Goal: Information Seeking & Learning: Understand process/instructions

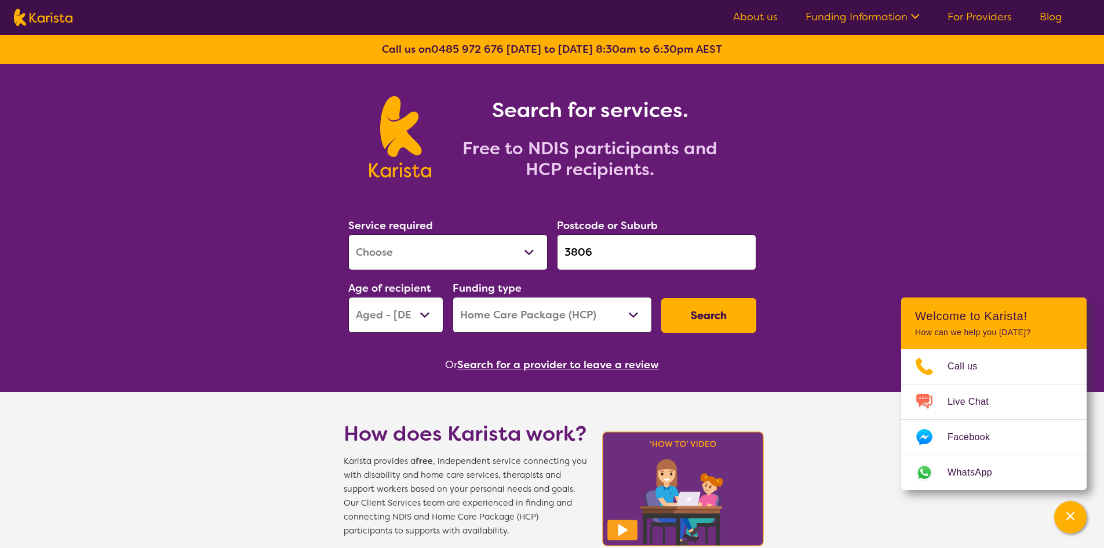
select select "[MEDICAL_DATA]"
select select "AG"
select select "HCP"
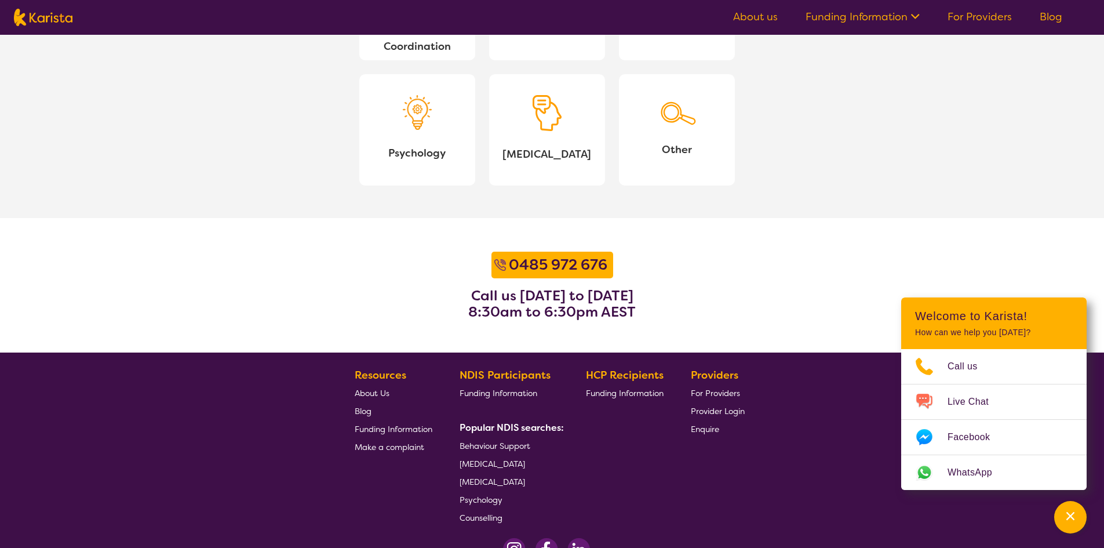
scroll to position [1391, 0]
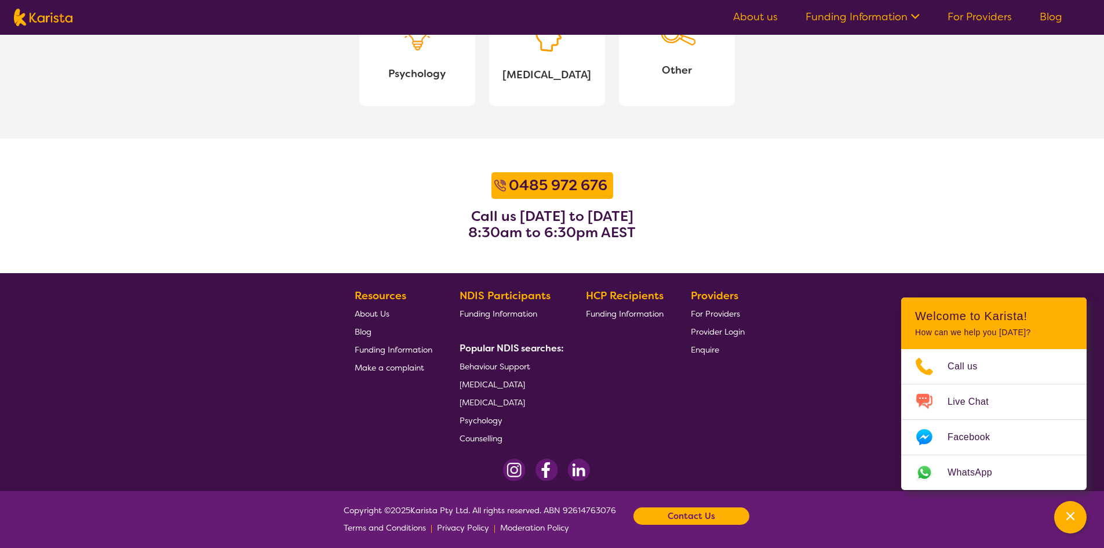
click at [631, 314] on span "Funding Information" at bounding box center [625, 313] width 78 height 10
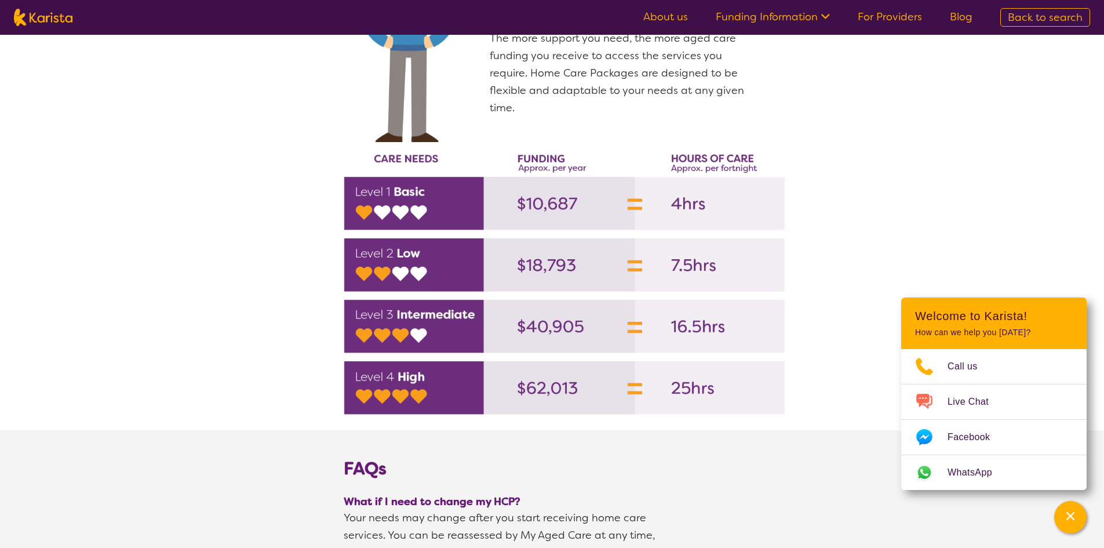
scroll to position [1855, 0]
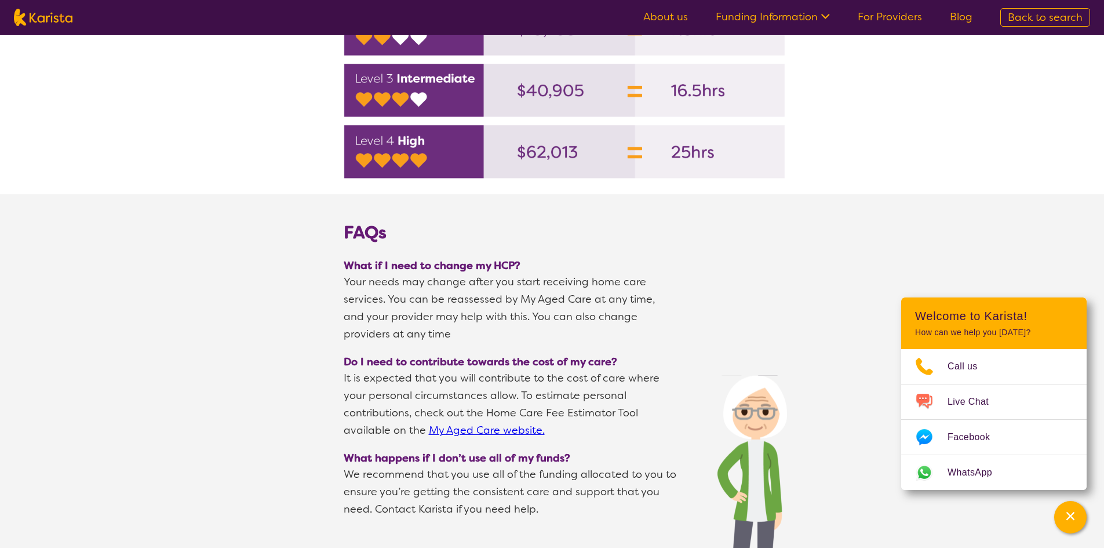
click at [474, 423] on link "My Aged Care website." at bounding box center [487, 430] width 116 height 14
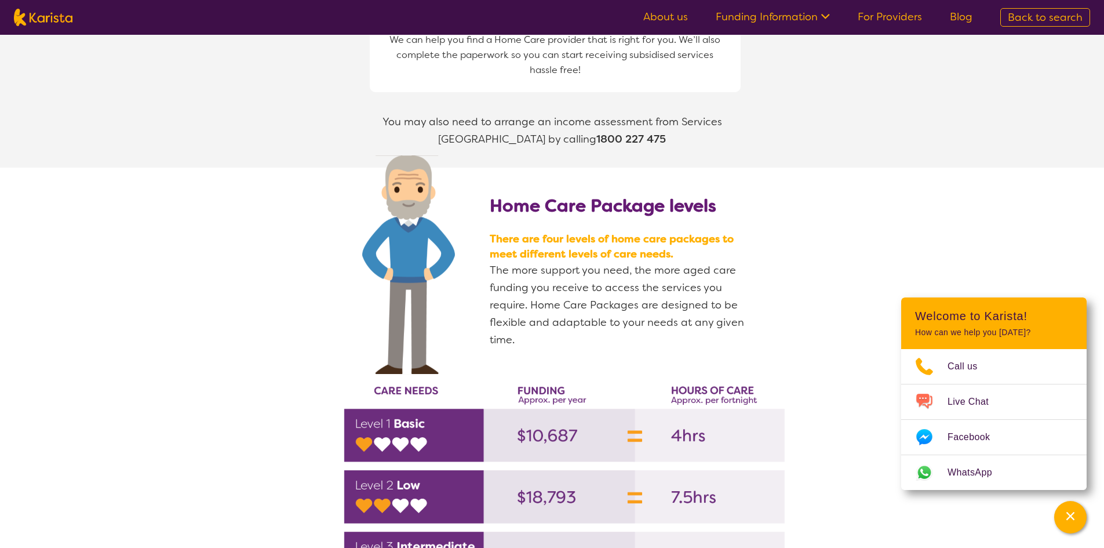
scroll to position [1507, 0]
